Goal: Find specific page/section: Find specific page/section

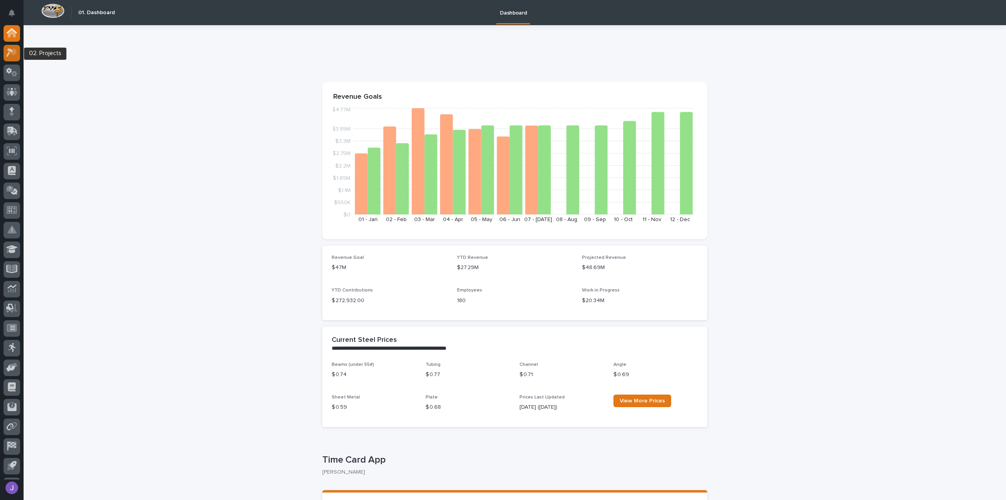
click at [11, 51] on icon at bounding box center [9, 53] width 7 height 9
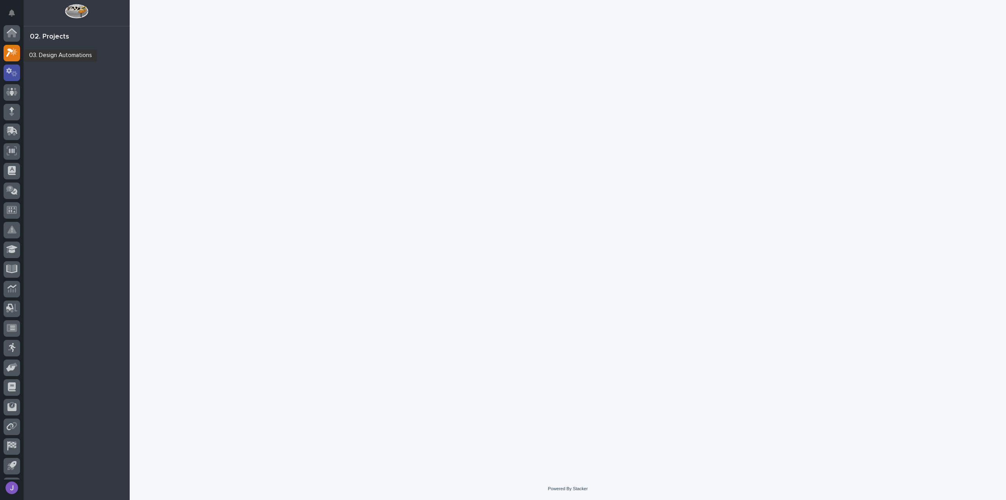
scroll to position [17, 0]
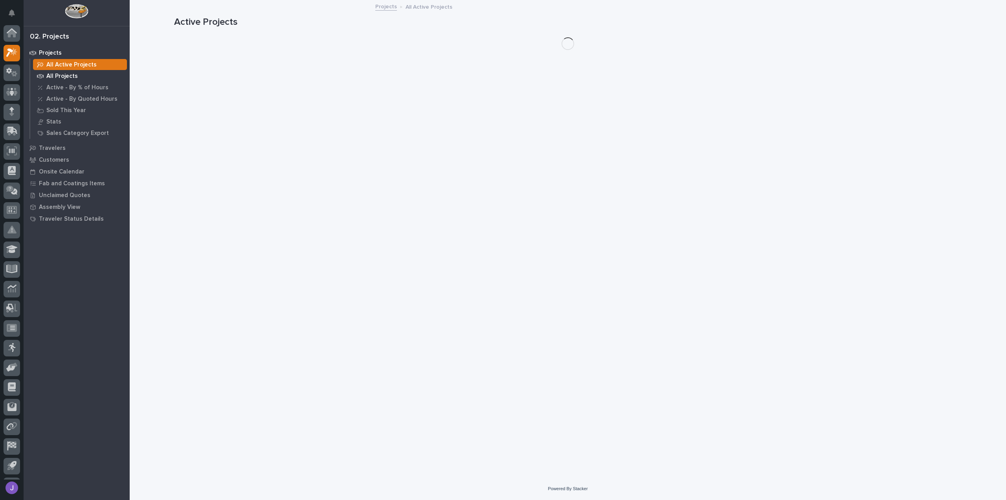
scroll to position [17, 0]
click at [69, 77] on p "All Projects" at bounding box center [61, 76] width 31 height 7
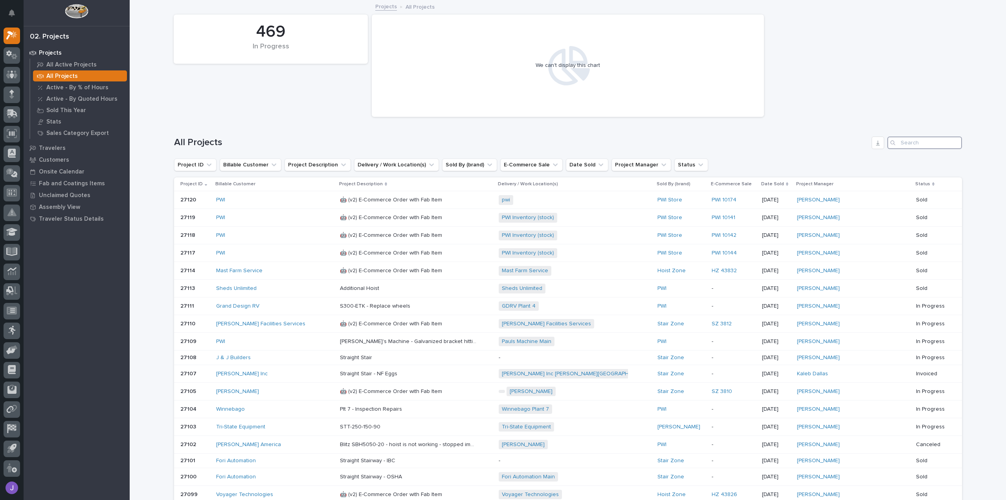
click at [919, 140] on input "Search" at bounding box center [924, 142] width 75 height 13
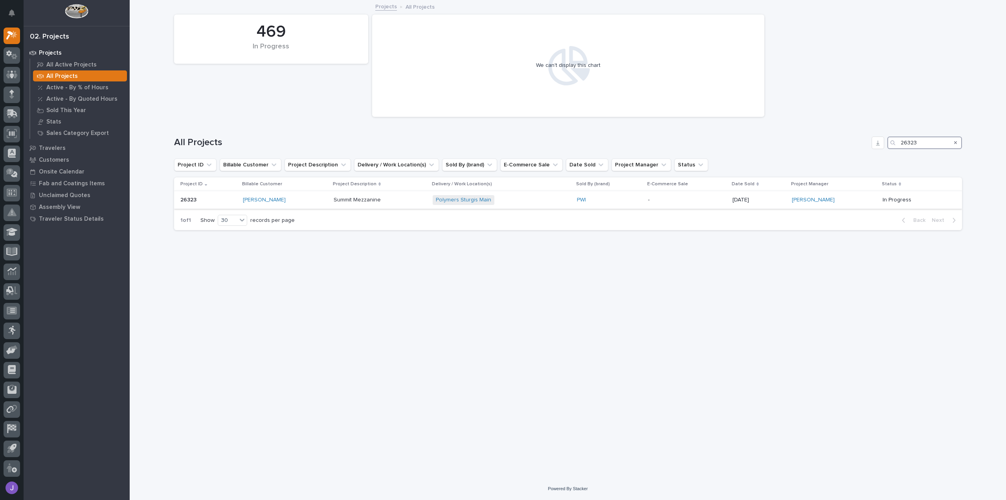
type input "26323"
click at [289, 201] on div "[PERSON_NAME]" at bounding box center [285, 200] width 85 height 7
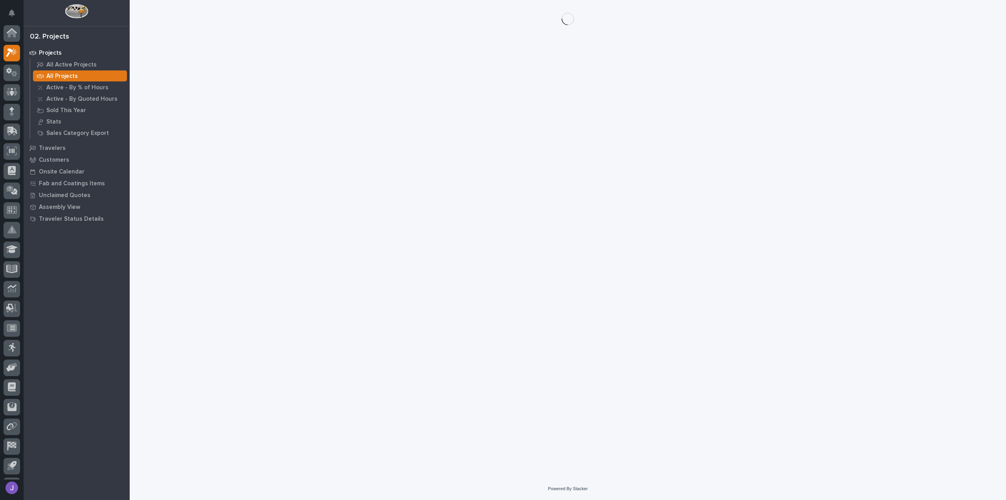
scroll to position [17, 0]
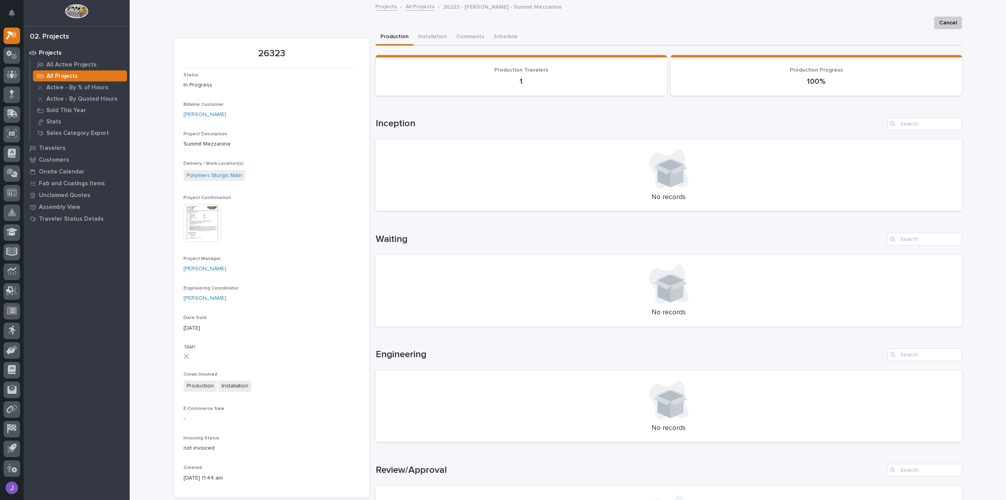
click at [200, 228] on img at bounding box center [203, 223] width 38 height 38
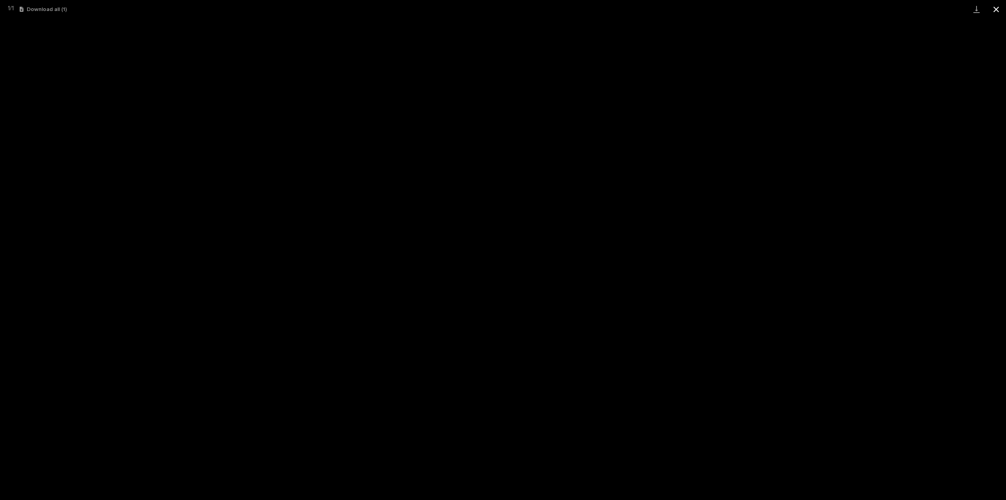
click at [997, 9] on button "Close gallery" at bounding box center [996, 9] width 20 height 18
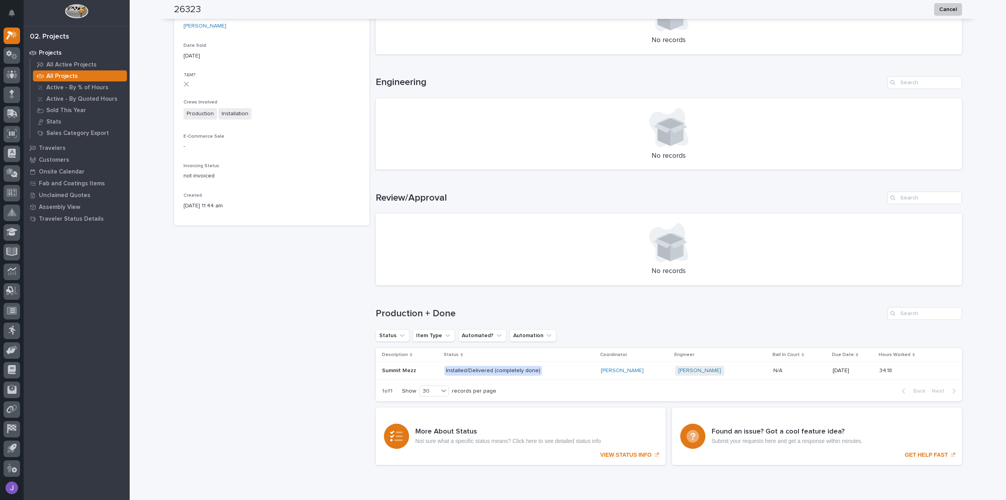
scroll to position [304, 0]
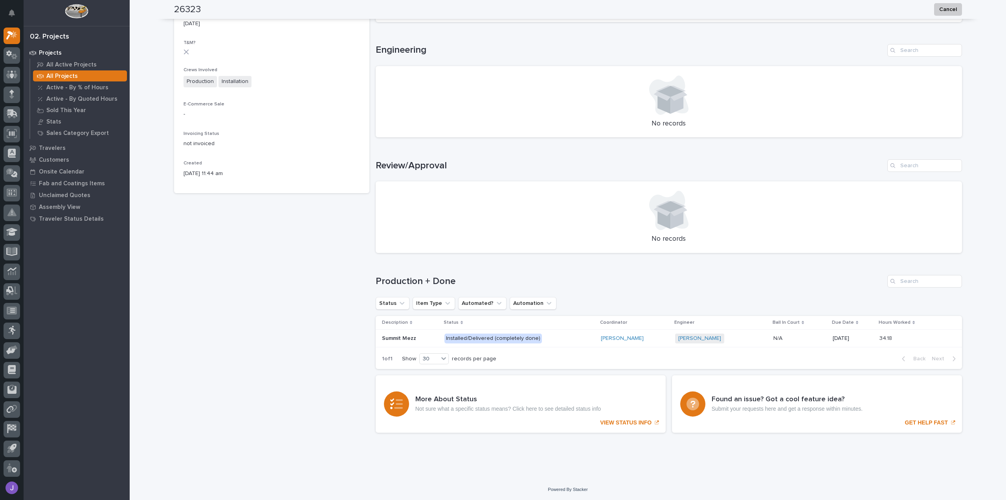
click at [429, 340] on p at bounding box center [410, 338] width 56 height 7
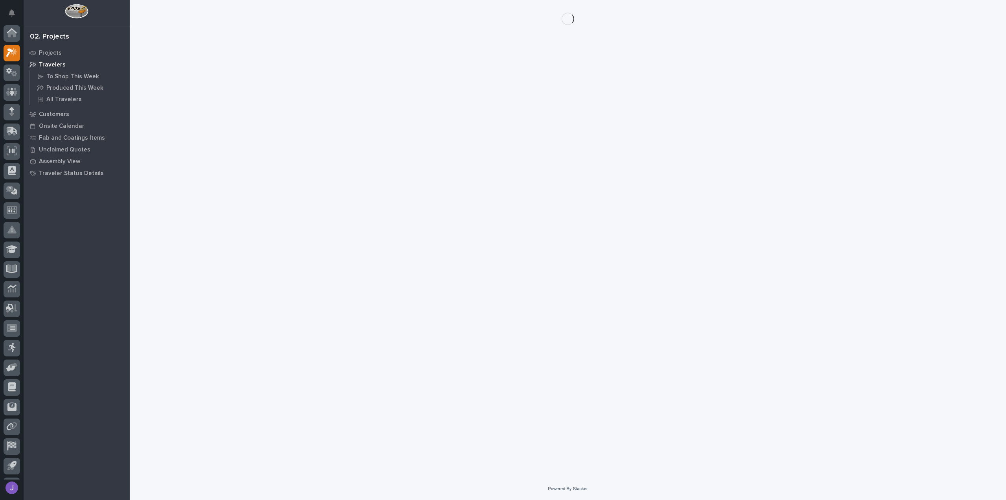
scroll to position [17, 0]
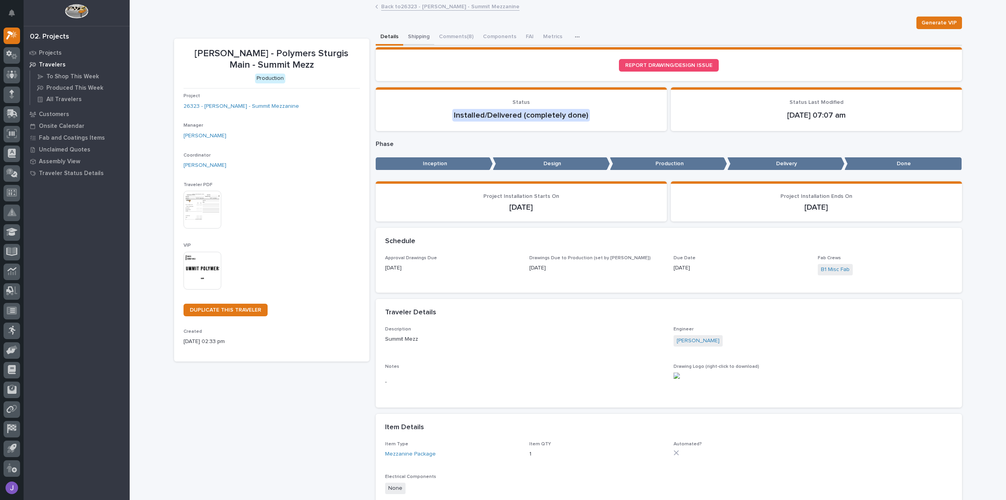
click at [413, 38] on button "Shipping" at bounding box center [418, 37] width 31 height 17
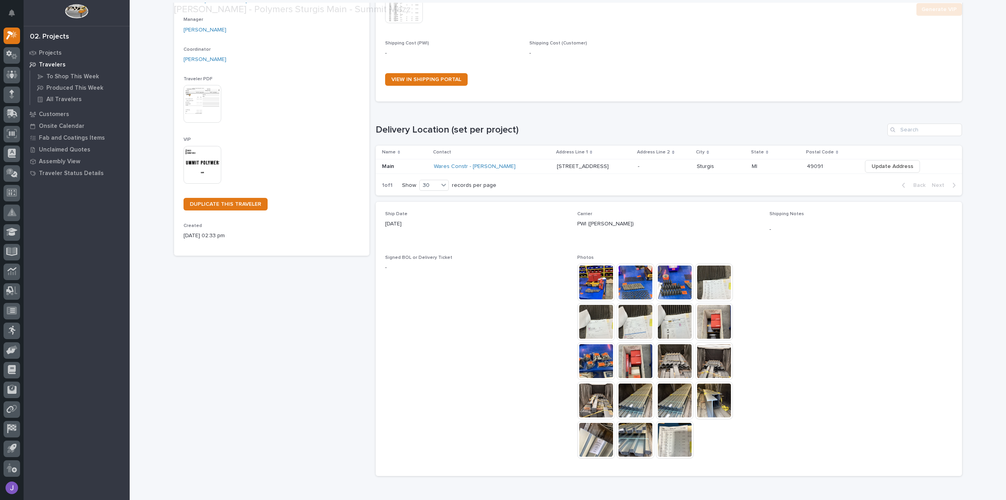
scroll to position [149, 0]
